Goal: Task Accomplishment & Management: Use online tool/utility

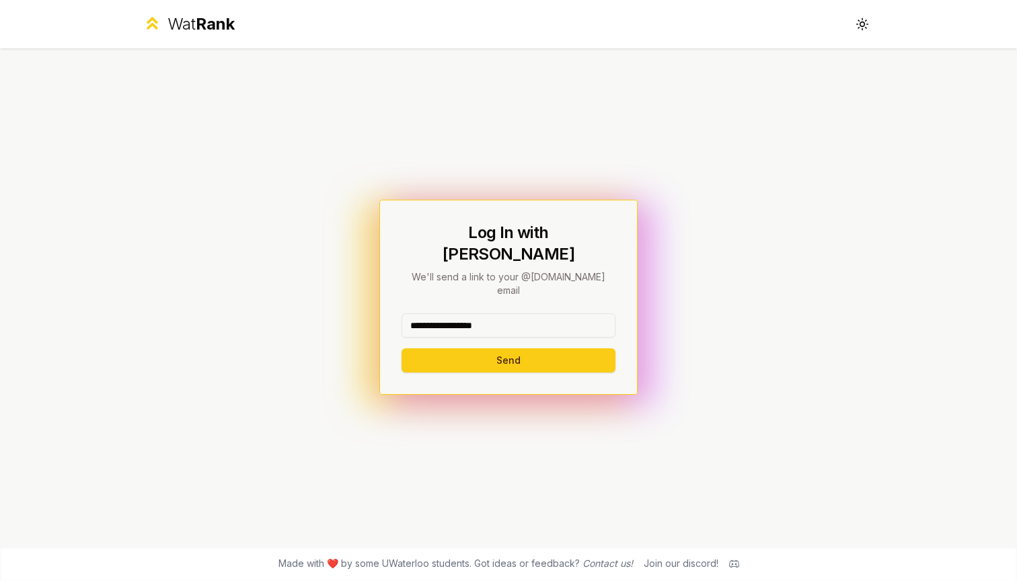
type input "**********"
click at [508, 349] on button "Send" at bounding box center [509, 361] width 214 height 24
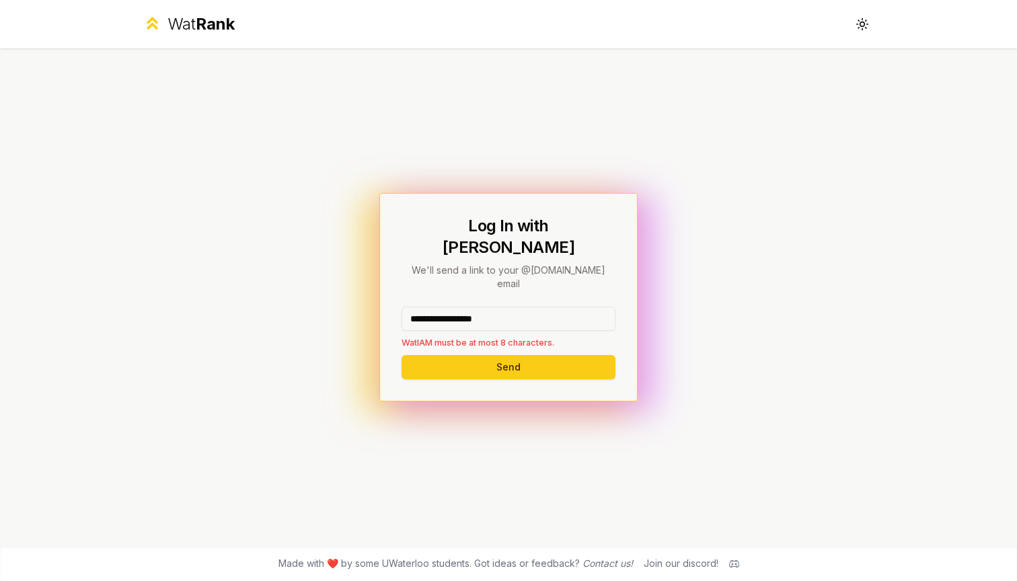
drag, startPoint x: 523, startPoint y: 304, endPoint x: 399, endPoint y: 303, distance: 123.8
click at [399, 303] on div "**********" at bounding box center [508, 297] width 258 height 208
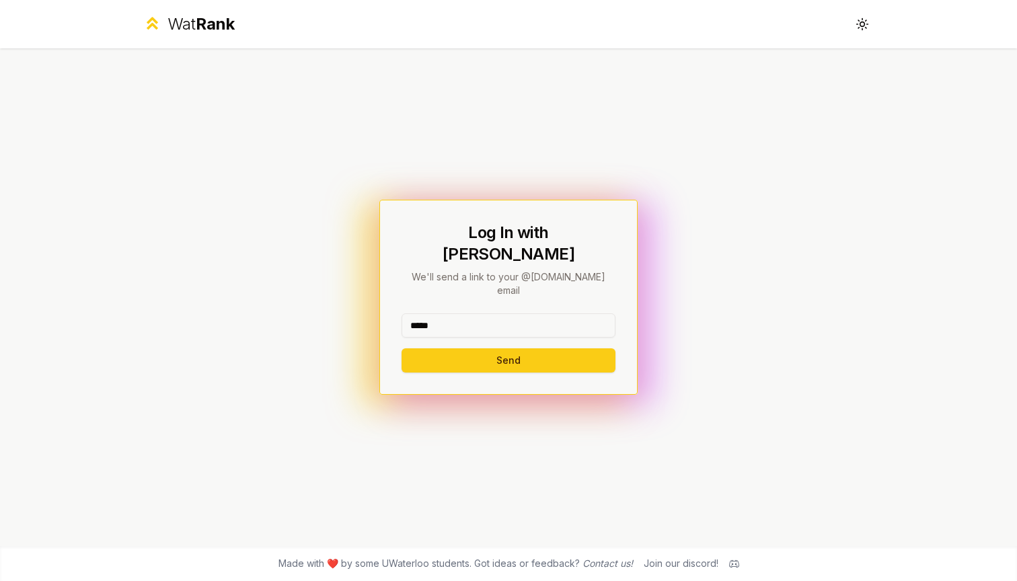
type input "*****"
click at [508, 349] on button "Send" at bounding box center [509, 361] width 214 height 24
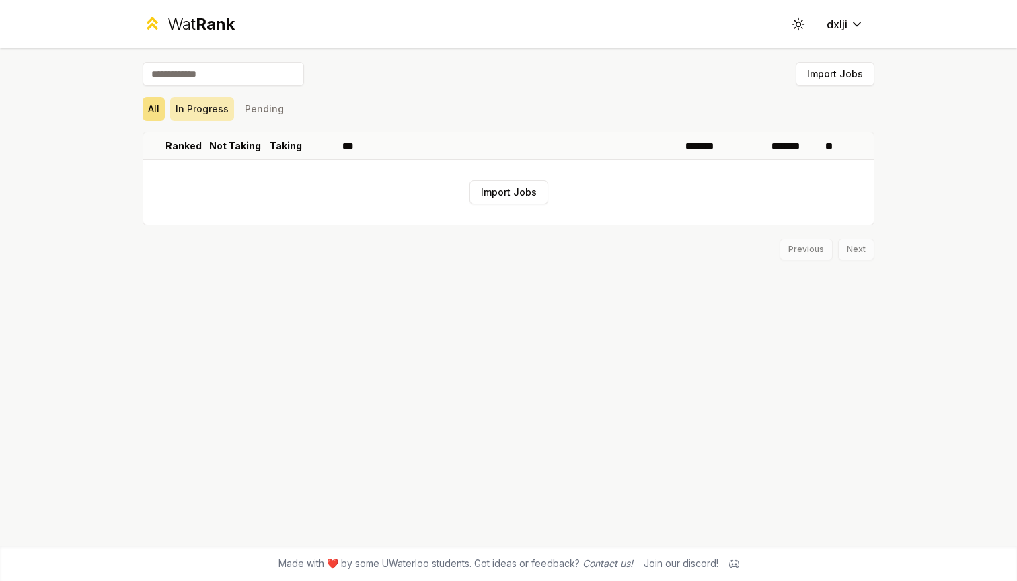
click at [209, 110] on button "In Progress" at bounding box center [202, 109] width 64 height 24
click at [153, 104] on button "All" at bounding box center [154, 109] width 22 height 24
click at [515, 188] on button "Import Jobs" at bounding box center [509, 192] width 79 height 24
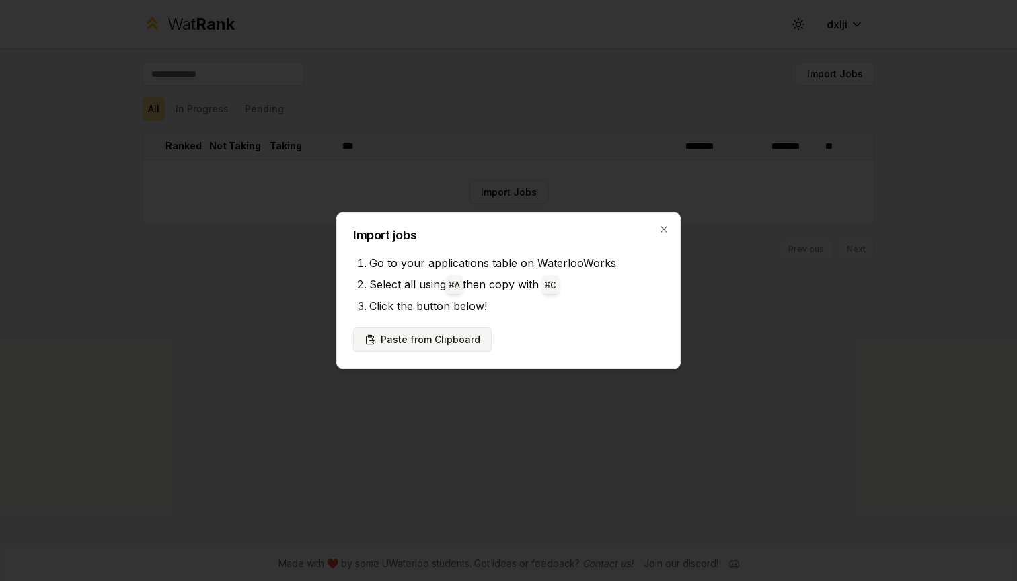
click at [468, 337] on button "Paste from Clipboard" at bounding box center [422, 340] width 139 height 24
click at [431, 346] on button "Paste from Clipboard" at bounding box center [422, 340] width 139 height 24
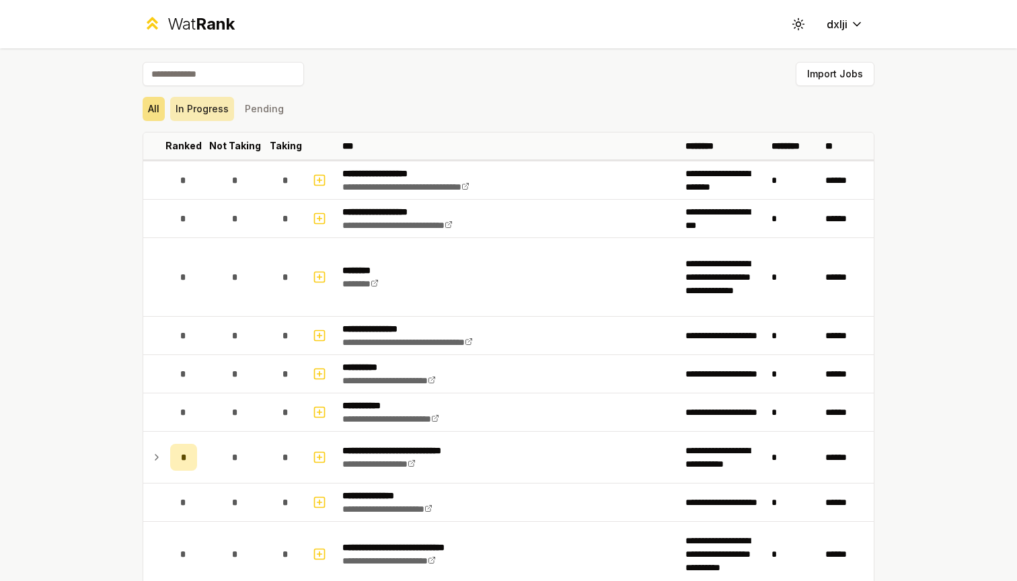
click at [203, 102] on button "In Progress" at bounding box center [202, 109] width 64 height 24
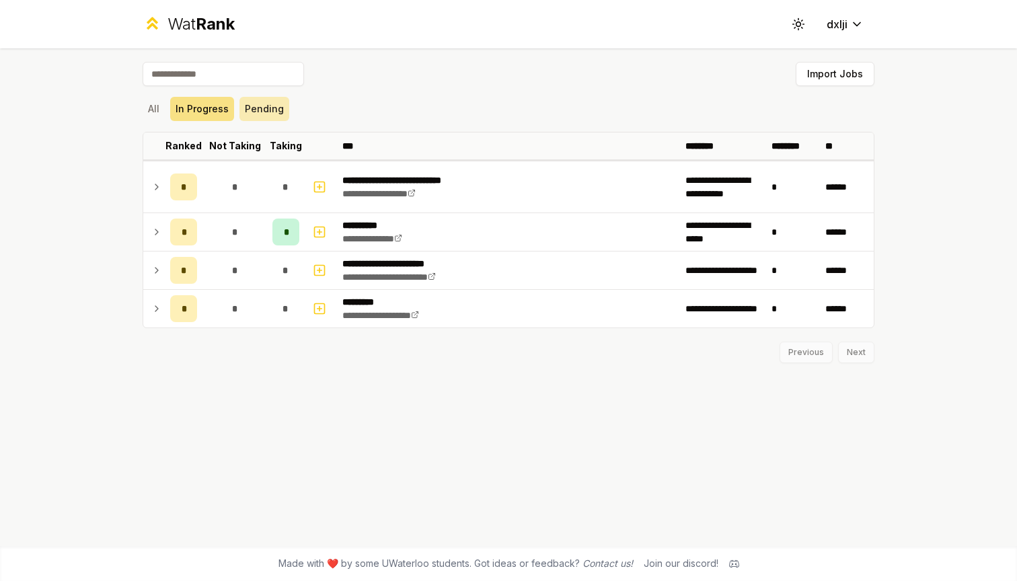
click at [272, 108] on button "Pending" at bounding box center [265, 109] width 50 height 24
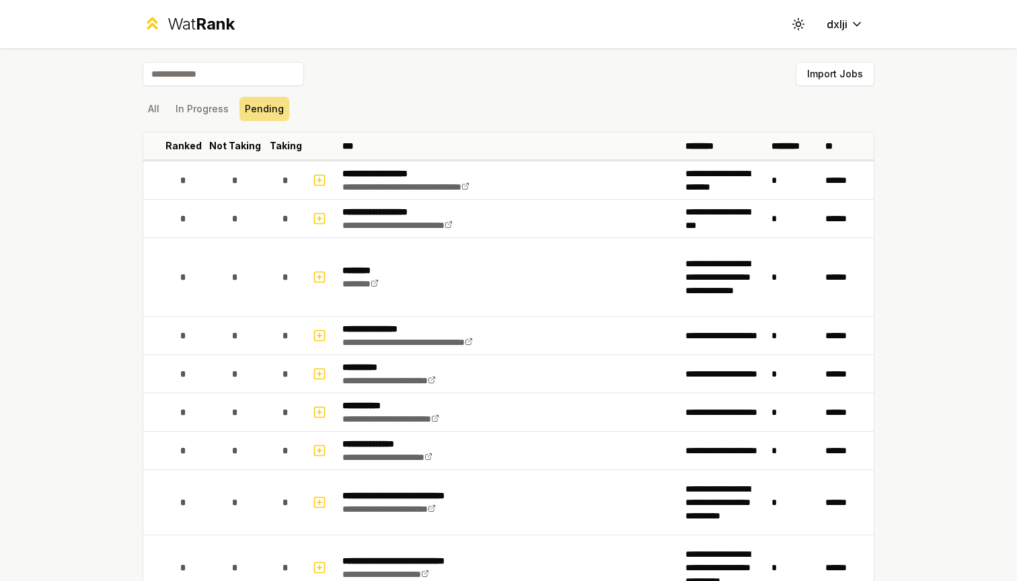
click at [246, 75] on input at bounding box center [223, 74] width 161 height 24
click at [849, 64] on button "Import Jobs" at bounding box center [835, 74] width 79 height 24
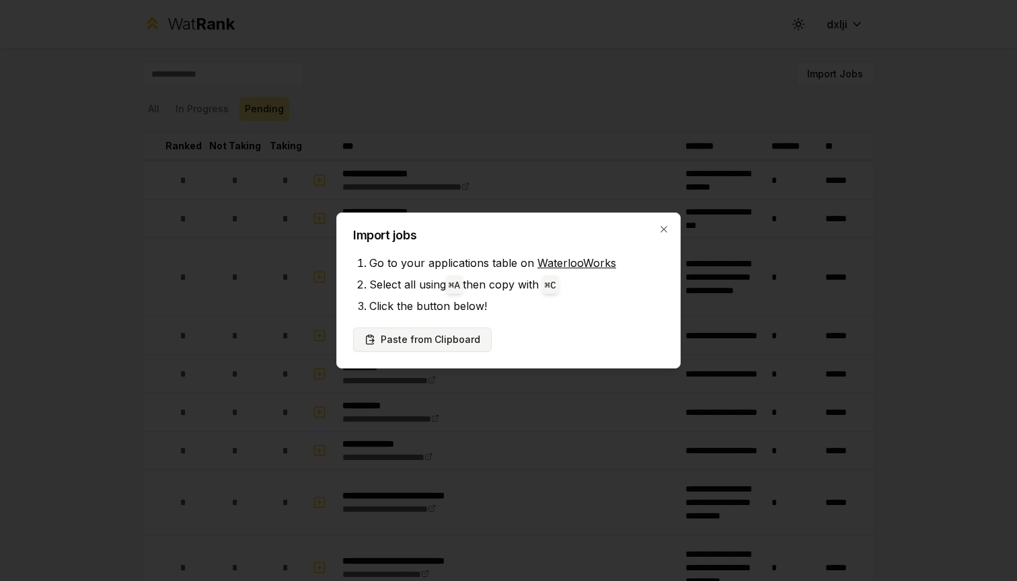
click at [445, 332] on button "Paste from Clipboard" at bounding box center [422, 340] width 139 height 24
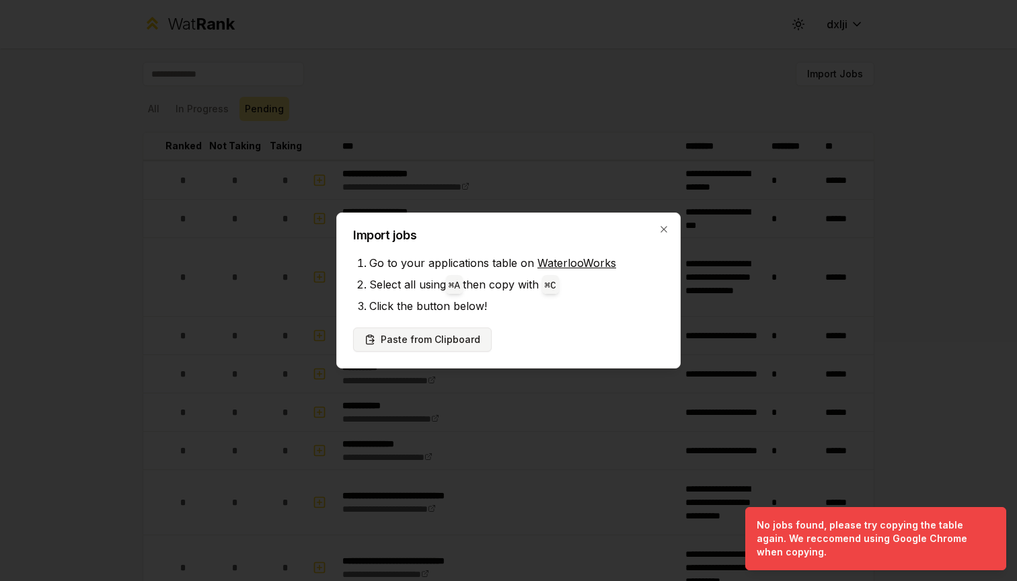
click at [428, 337] on button "Paste from Clipboard" at bounding box center [422, 340] width 139 height 24
click at [662, 230] on icon "button" at bounding box center [664, 229] width 11 height 11
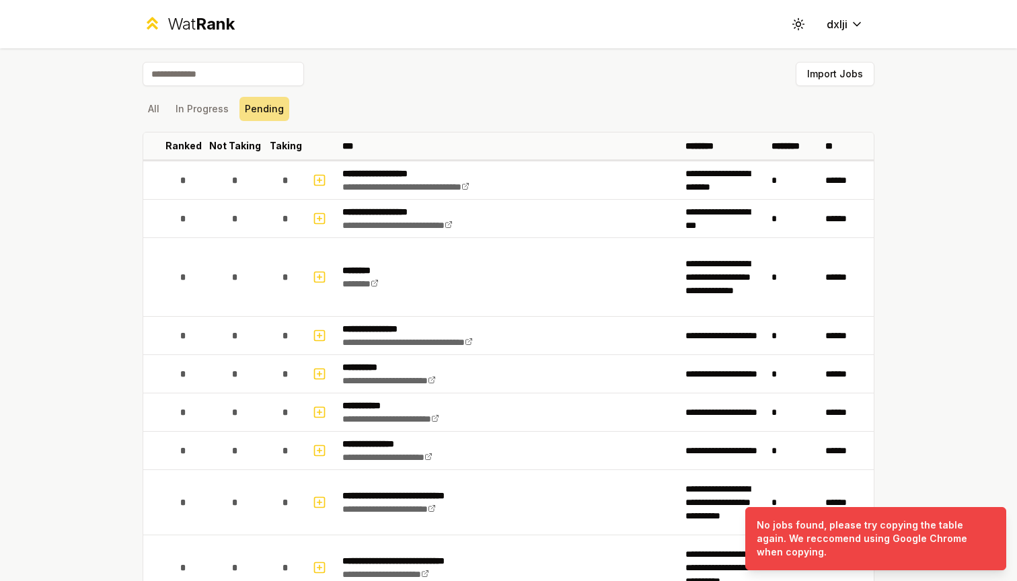
click at [209, 73] on input at bounding box center [223, 74] width 161 height 24
click at [155, 112] on button "All" at bounding box center [154, 109] width 22 height 24
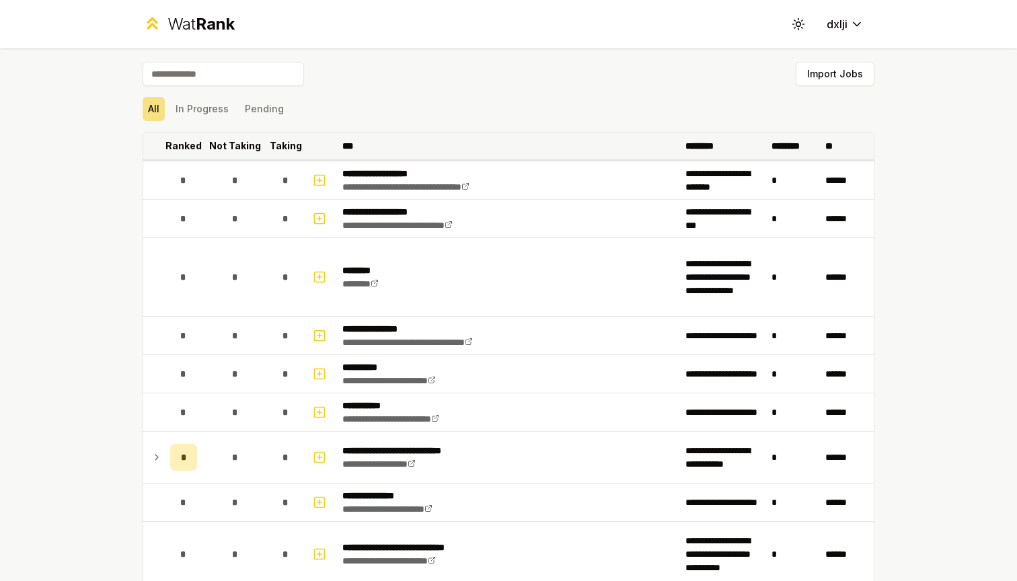
click at [231, 147] on p "Not Taking" at bounding box center [235, 145] width 52 height 13
click at [231, 147] on p "Not Taking" at bounding box center [228, 146] width 40 height 27
click at [263, 145] on th "Not Taking" at bounding box center [235, 146] width 65 height 27
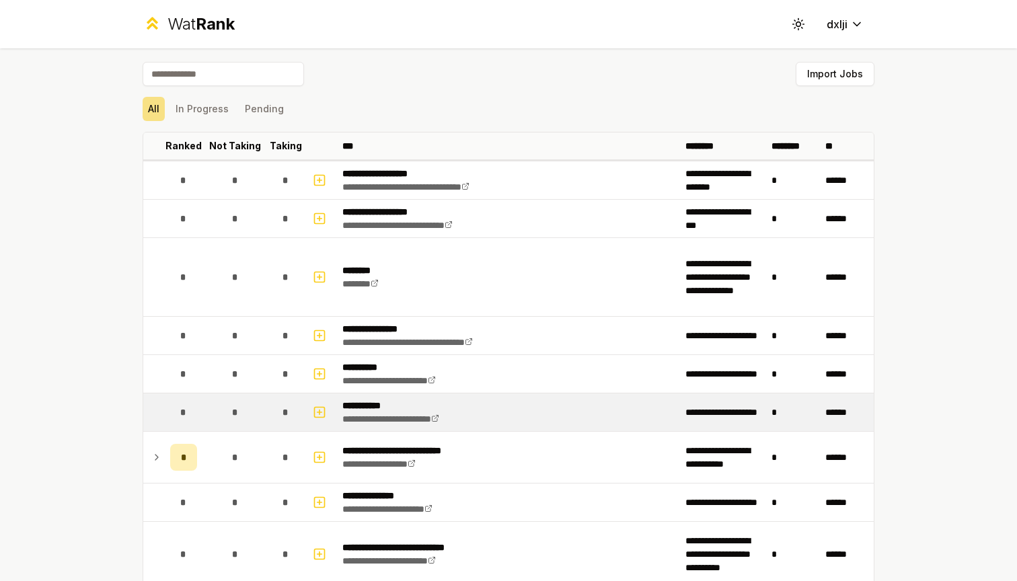
scroll to position [94, 0]
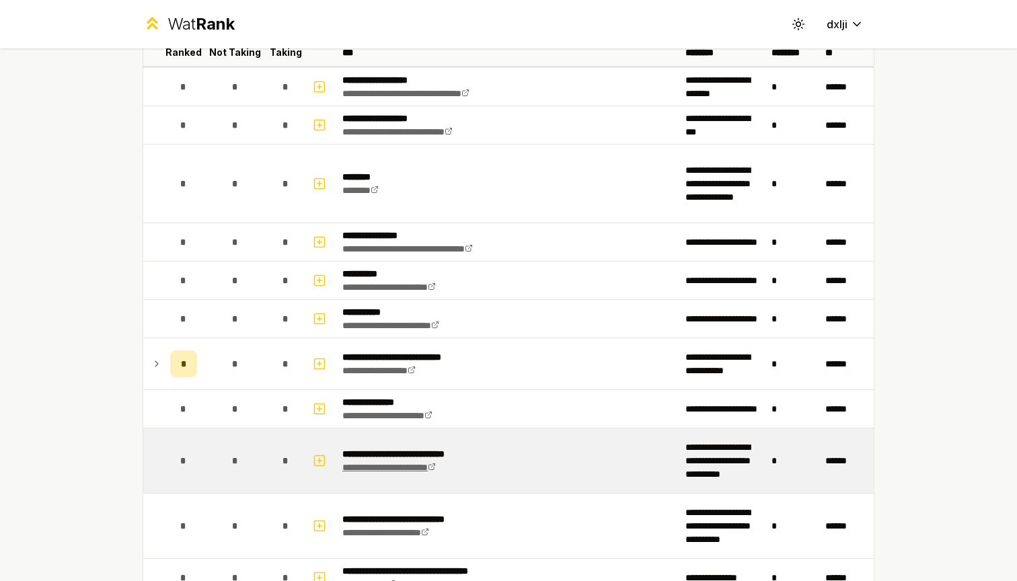
click at [402, 463] on link "**********" at bounding box center [389, 467] width 94 height 9
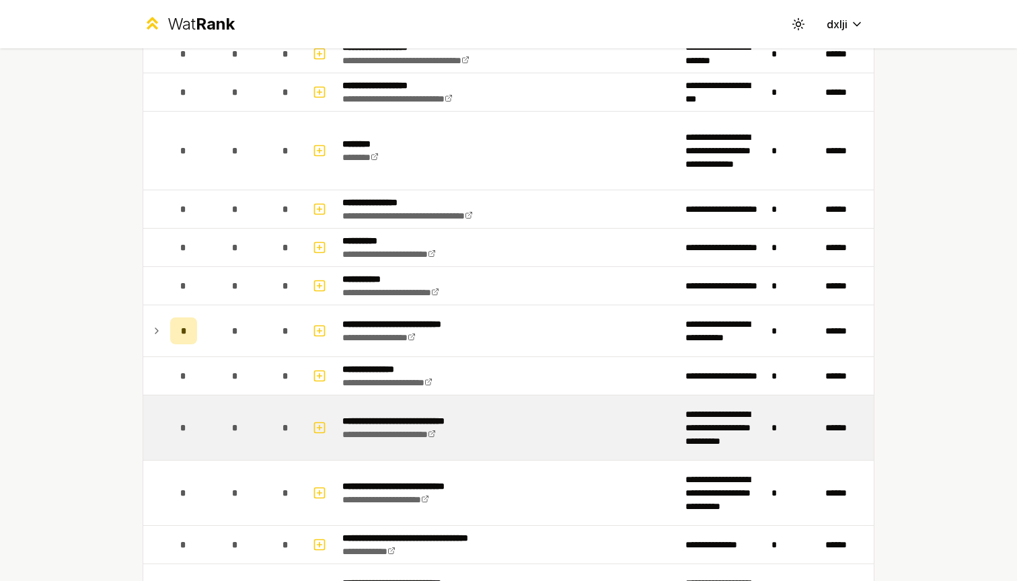
scroll to position [195, 0]
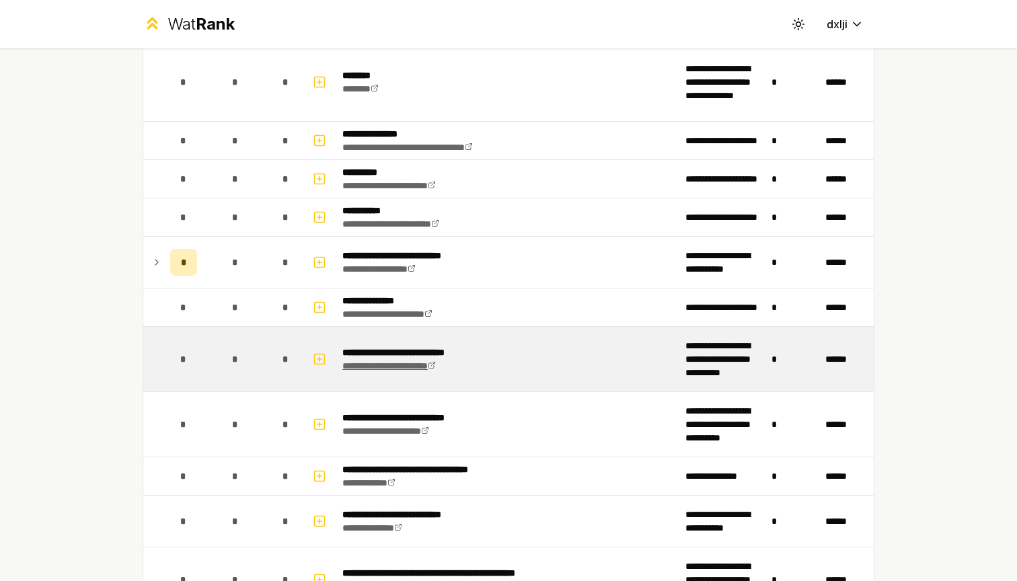
click at [416, 369] on link "**********" at bounding box center [389, 365] width 94 height 9
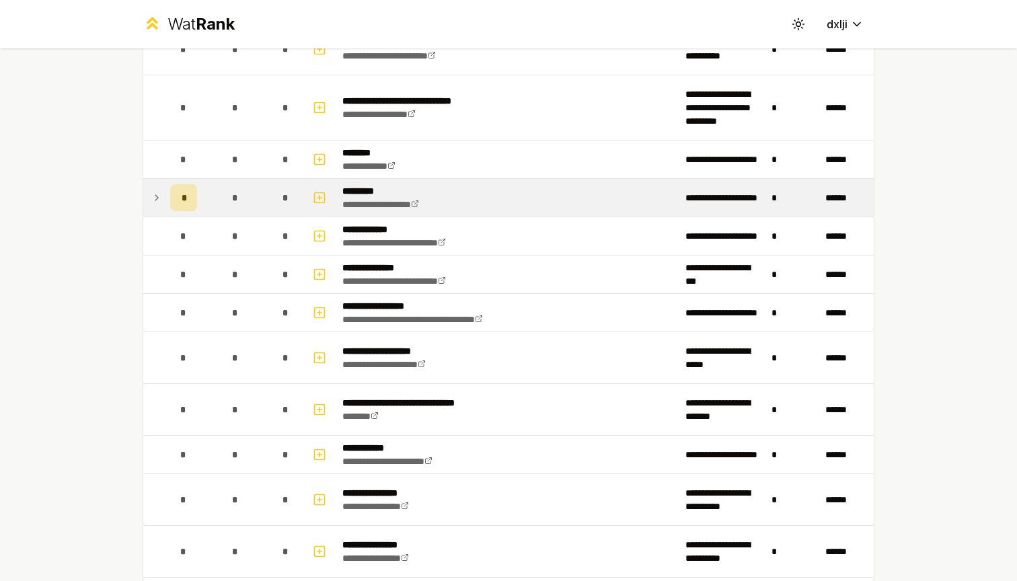
scroll to position [1401, 0]
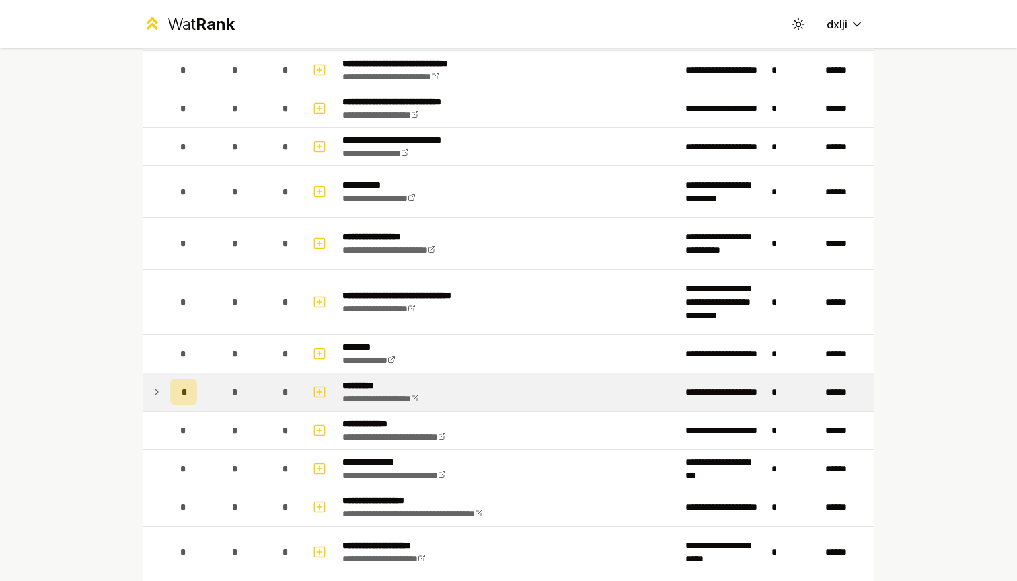
click at [188, 394] on div "*" at bounding box center [183, 392] width 27 height 27
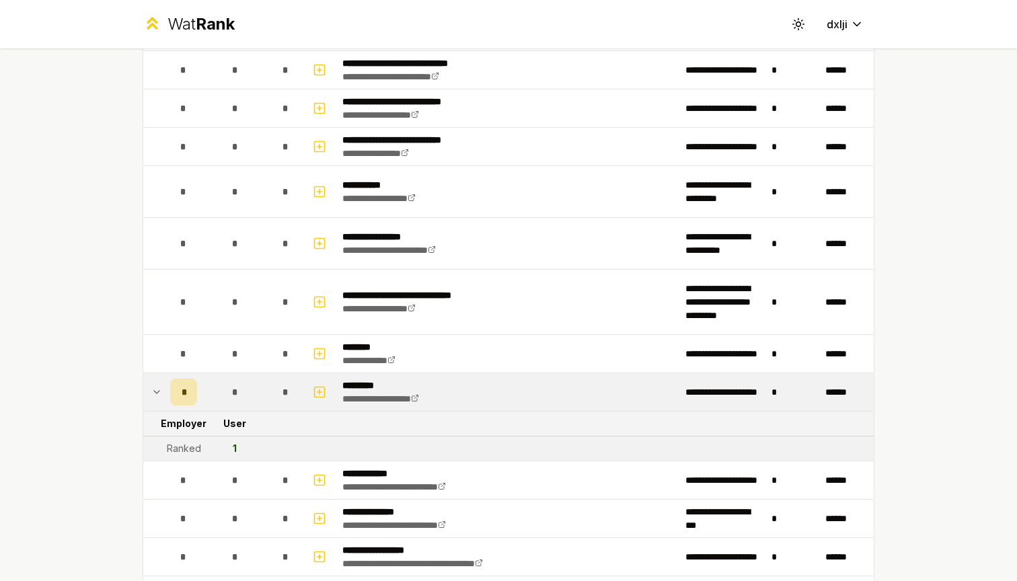
click at [237, 447] on div "1" at bounding box center [235, 448] width 4 height 13
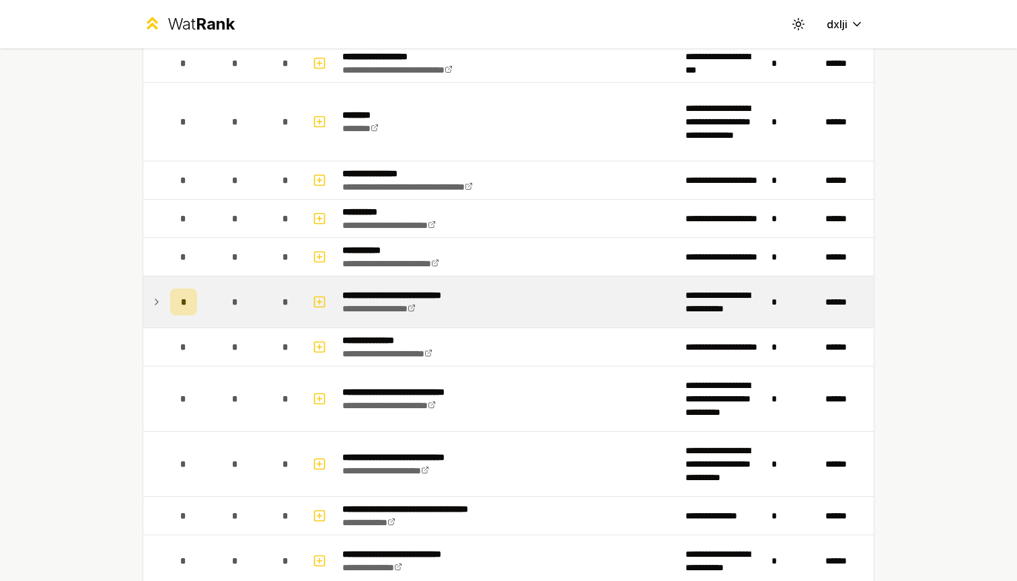
scroll to position [242, 0]
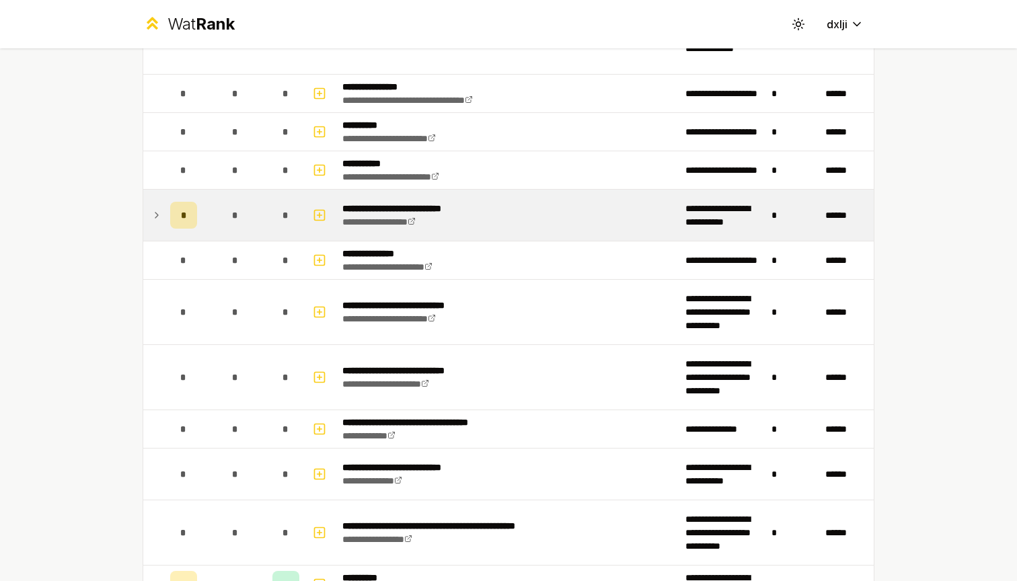
click at [187, 215] on div "*" at bounding box center [183, 215] width 27 height 27
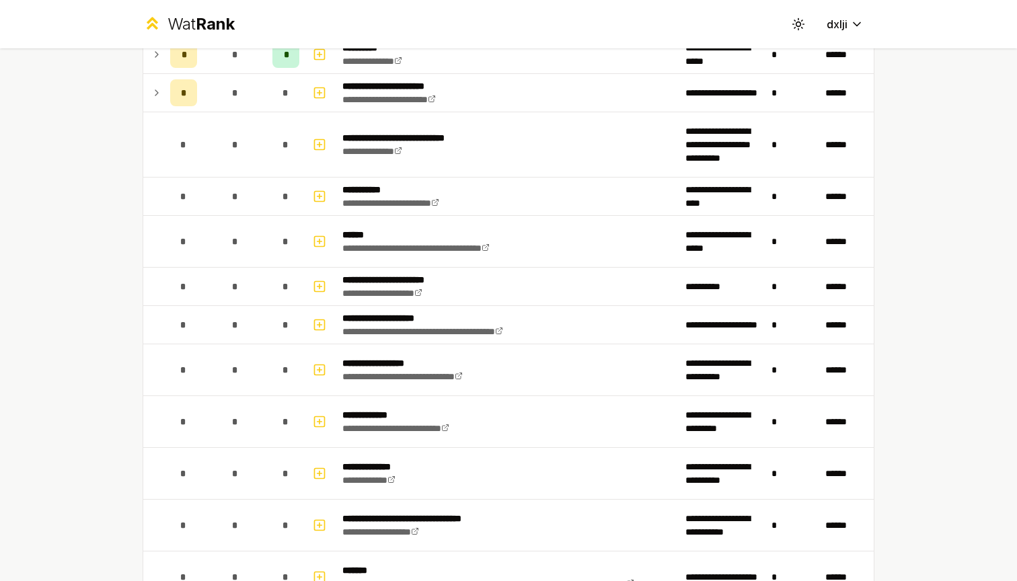
scroll to position [774, 0]
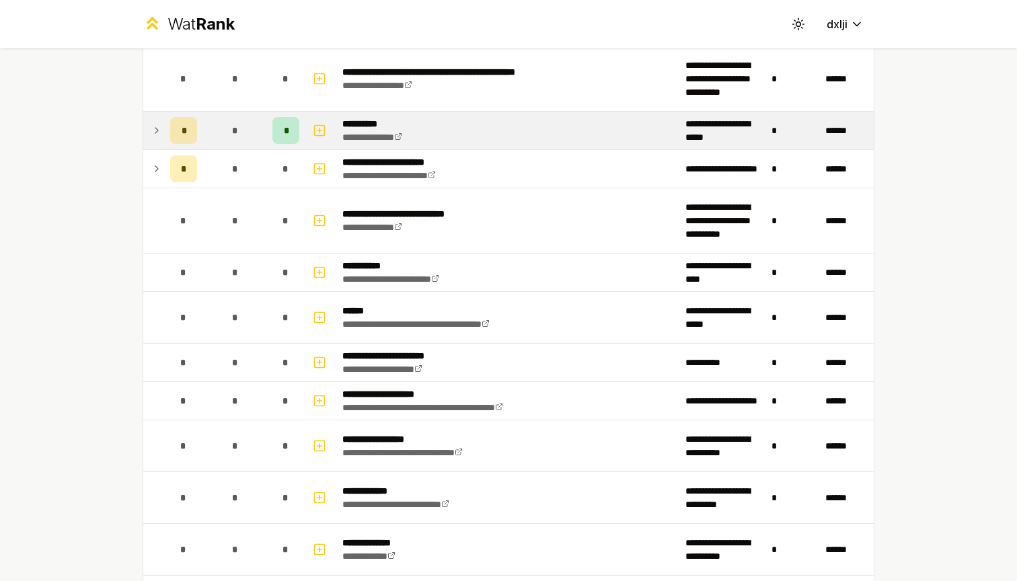
click at [292, 128] on div "*" at bounding box center [285, 130] width 27 height 27
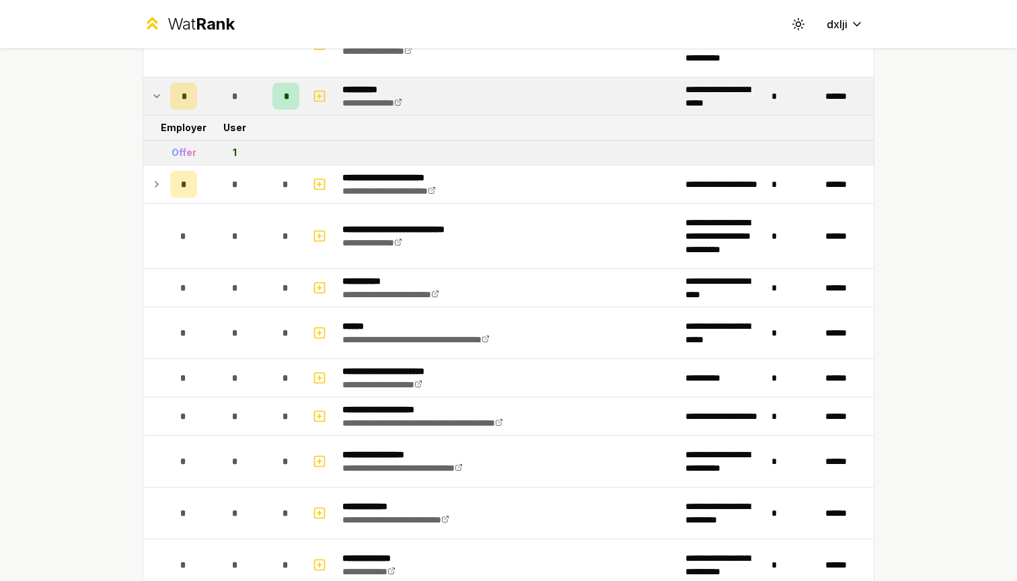
scroll to position [823, 0]
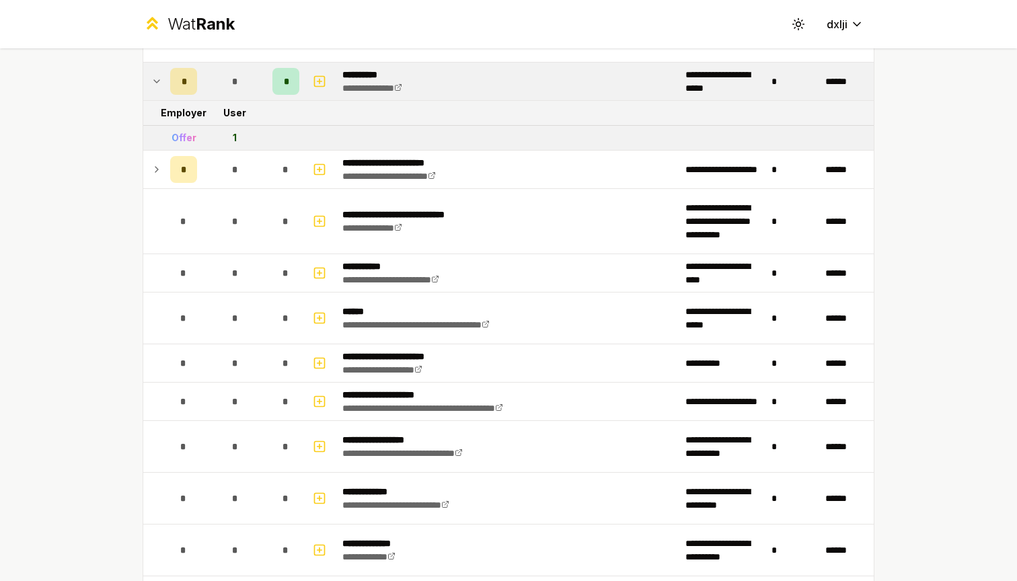
click at [182, 141] on div "Offer" at bounding box center [184, 137] width 25 height 13
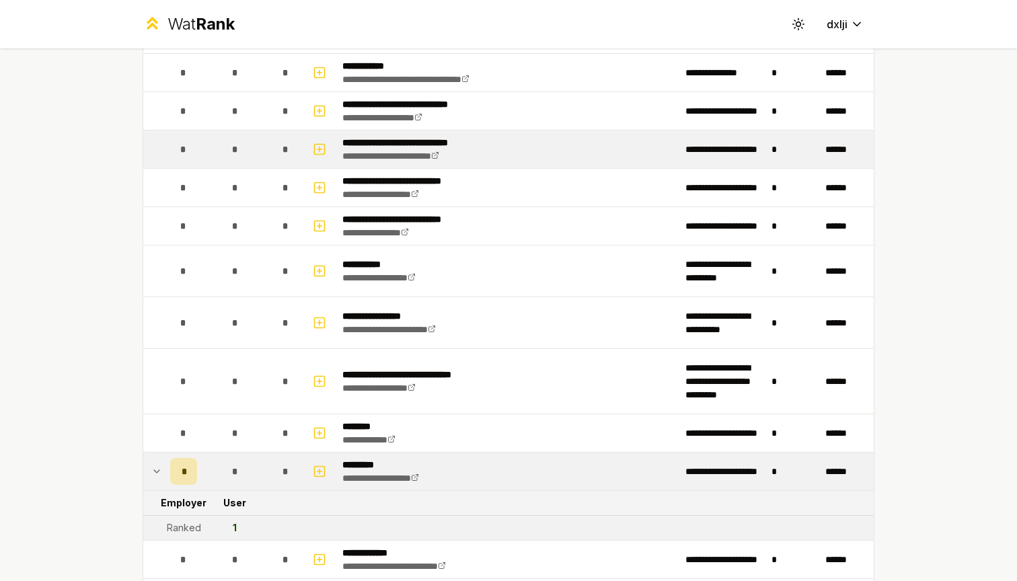
scroll to position [1491, 0]
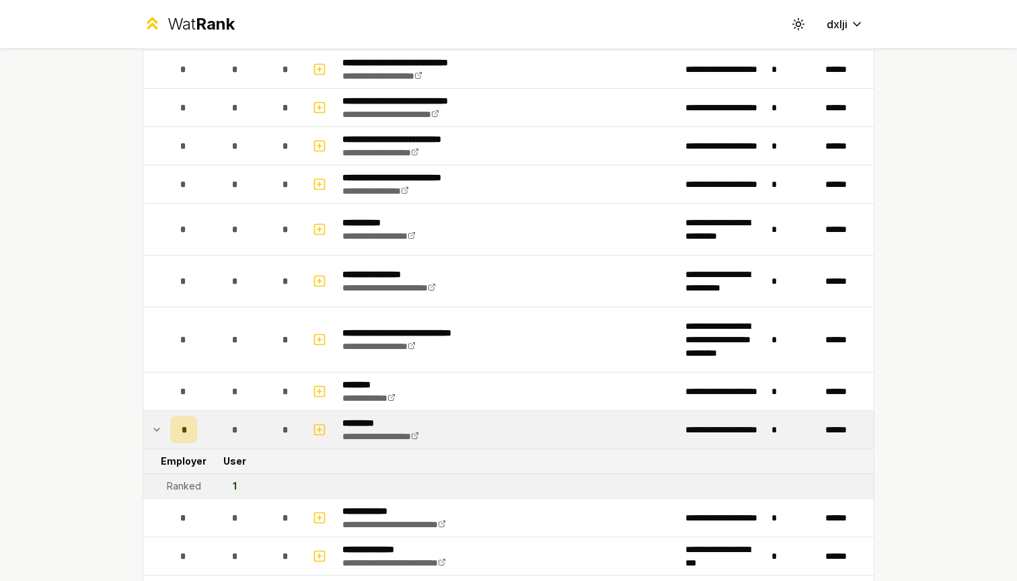
click at [180, 431] on div "*" at bounding box center [183, 429] width 27 height 27
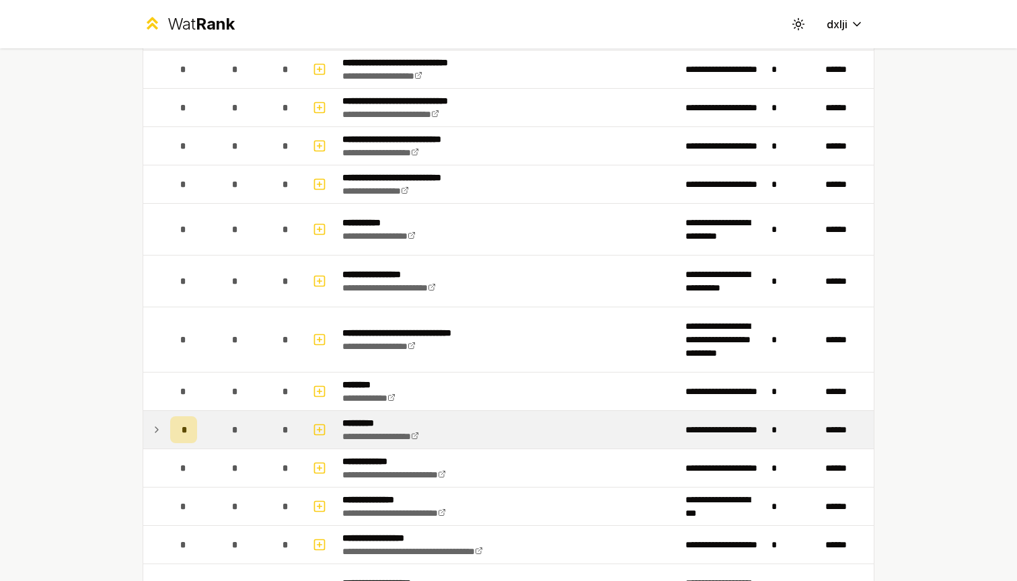
click at [180, 431] on div "*" at bounding box center [183, 429] width 27 height 27
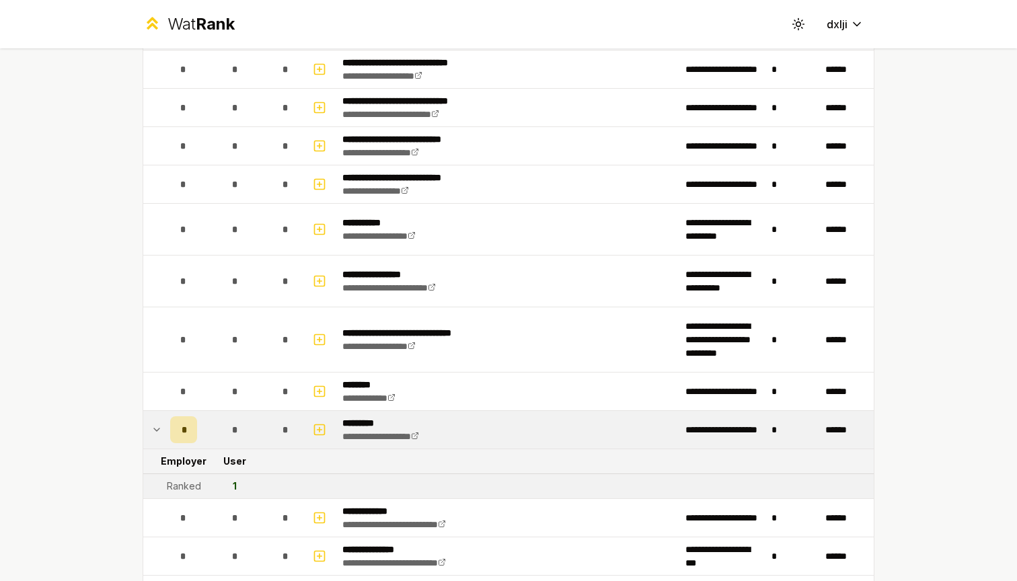
click at [180, 429] on div "*" at bounding box center [183, 429] width 27 height 27
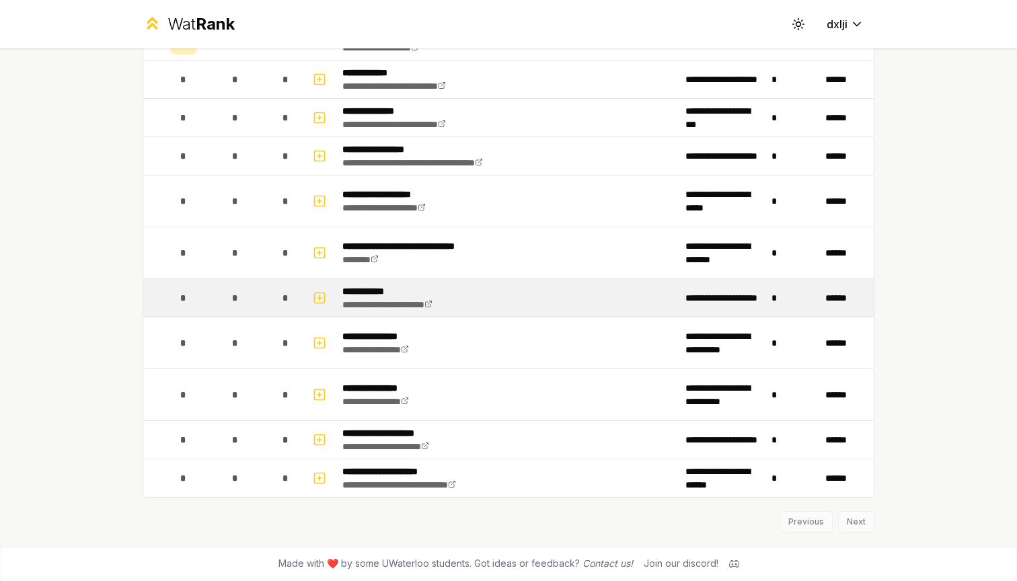
scroll to position [0, 0]
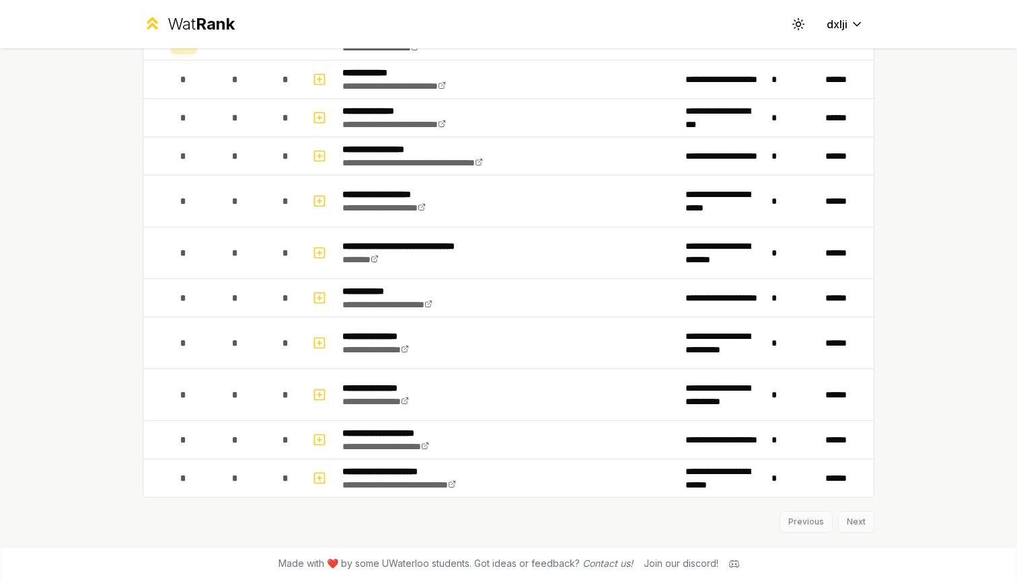
click at [857, 522] on div "Previous Next" at bounding box center [509, 515] width 732 height 35
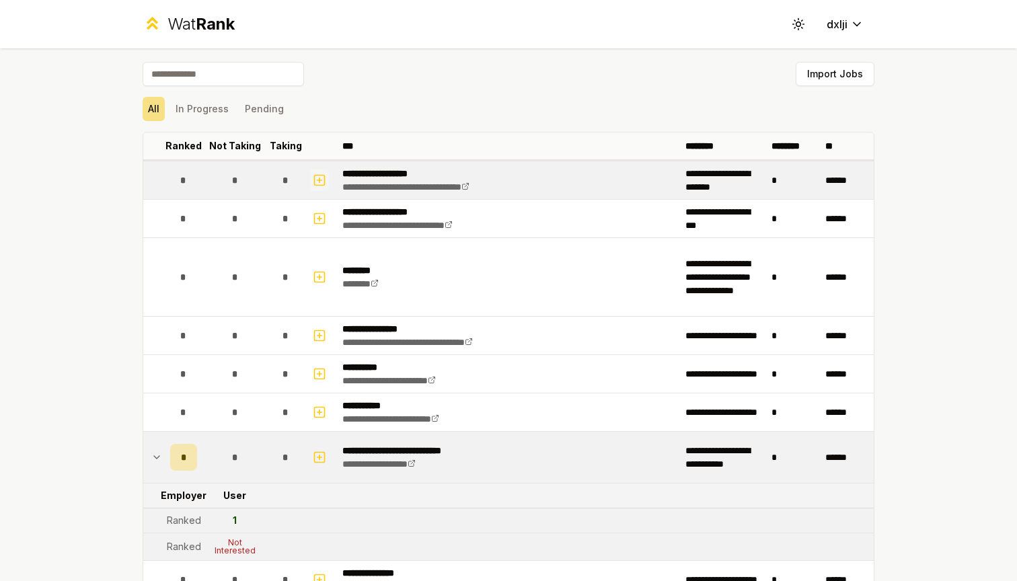
click at [323, 176] on icon "button" at bounding box center [319, 180] width 13 height 16
select select
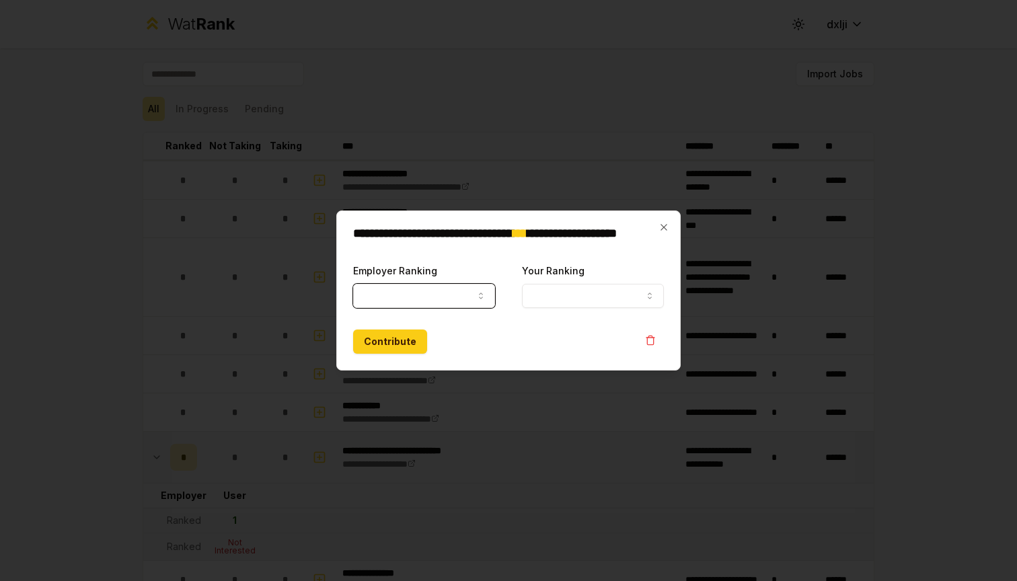
click at [608, 297] on button "Your Ranking" at bounding box center [593, 296] width 142 height 24
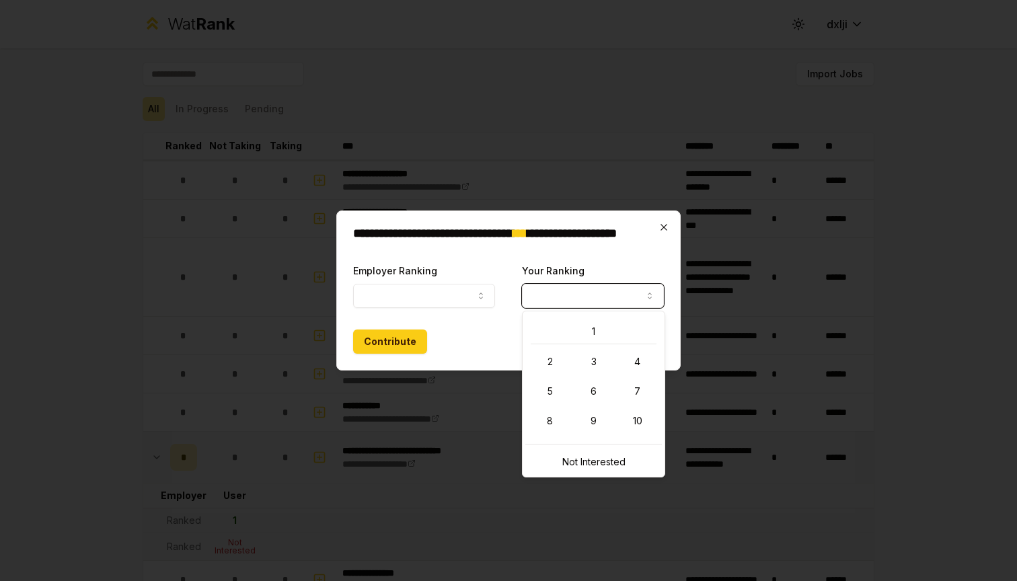
click at [667, 224] on icon "button" at bounding box center [664, 227] width 11 height 11
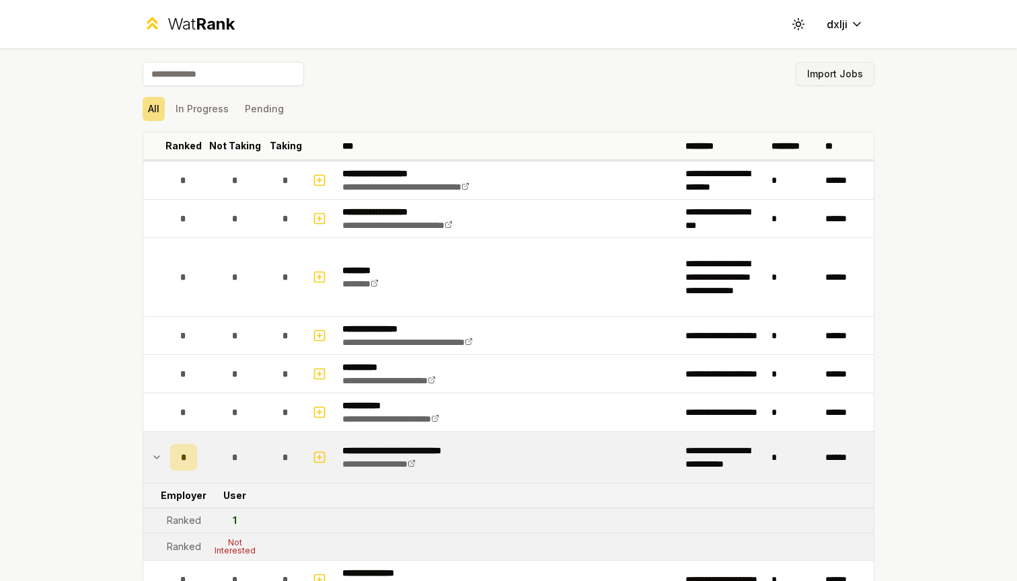
click at [842, 79] on button "Import Jobs" at bounding box center [835, 74] width 79 height 24
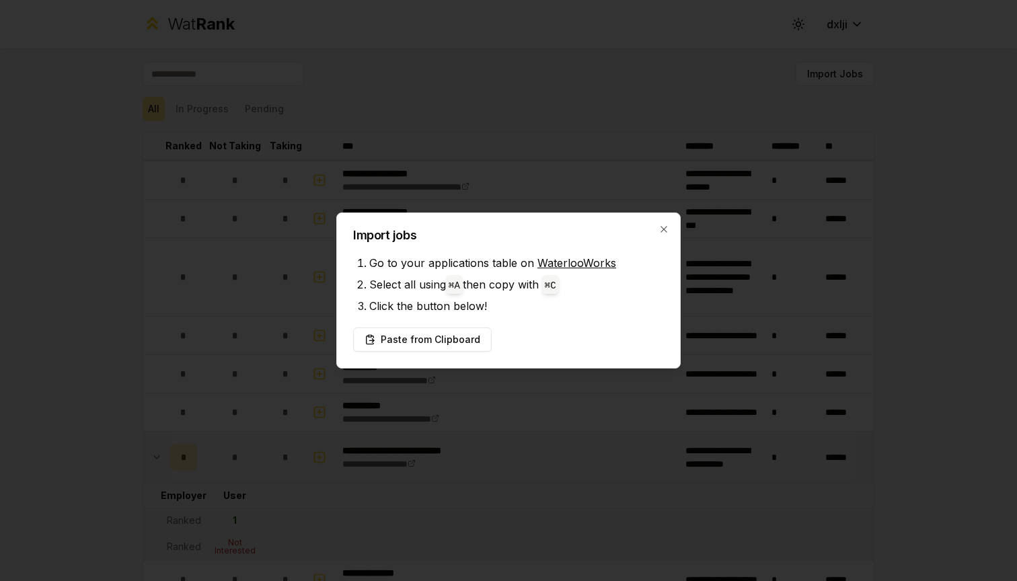
click at [665, 218] on div "Import jobs Go to your applications table on WaterlooWorks Select all using ⌘ A…" at bounding box center [508, 291] width 344 height 156
click at [663, 215] on div "Import jobs Go to your applications table on WaterlooWorks Select all using ⌘ A…" at bounding box center [508, 291] width 344 height 156
click at [664, 231] on icon "button" at bounding box center [664, 229] width 11 height 11
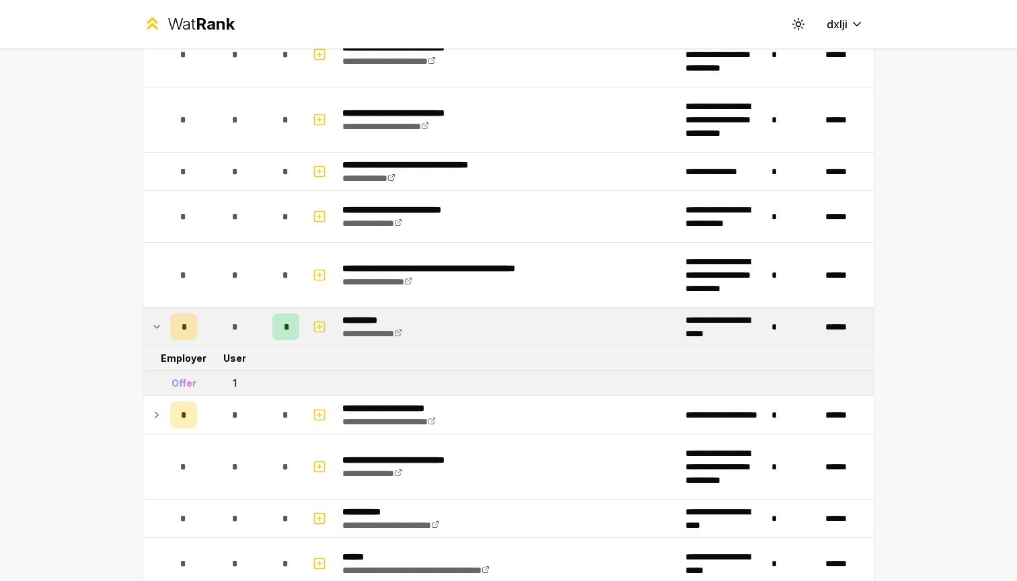
scroll to position [1095, 0]
